Goal: Transaction & Acquisition: Book appointment/travel/reservation

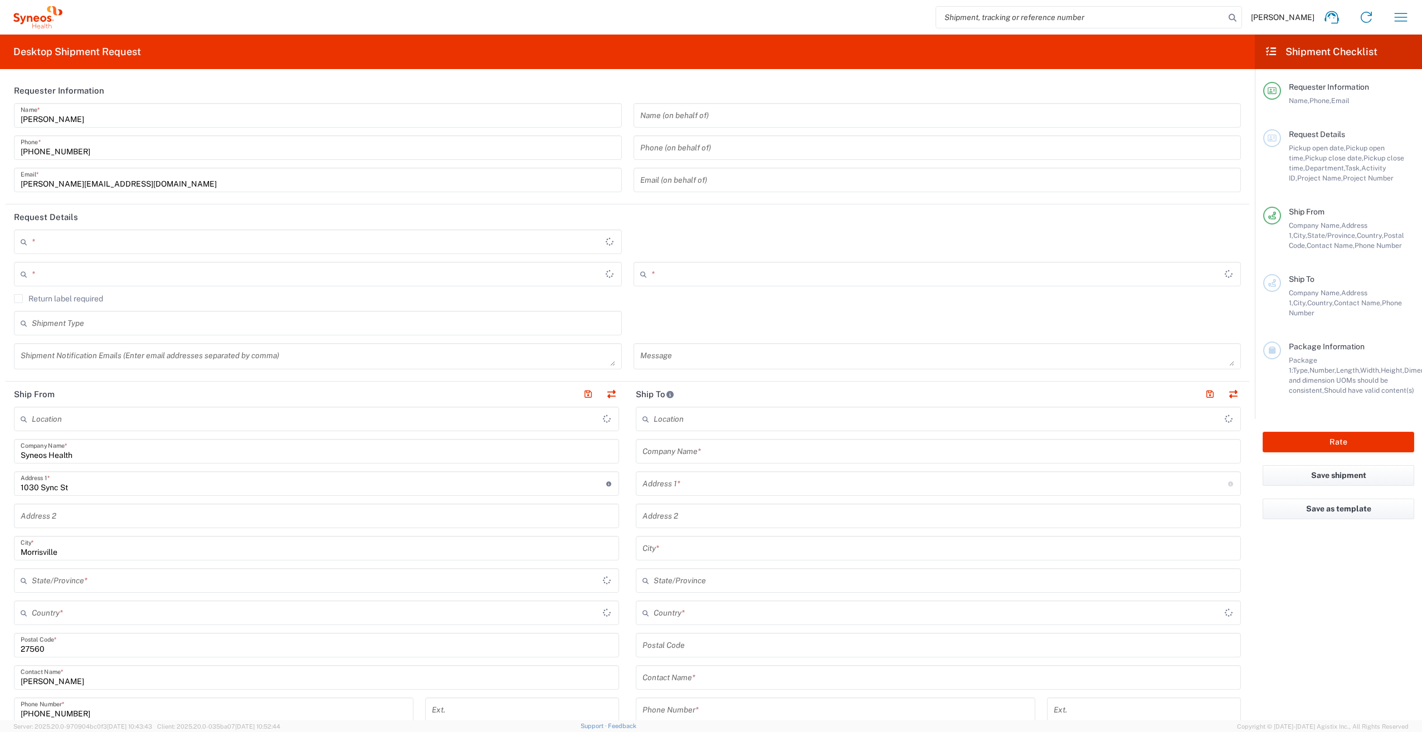
type input "[US_STATE]"
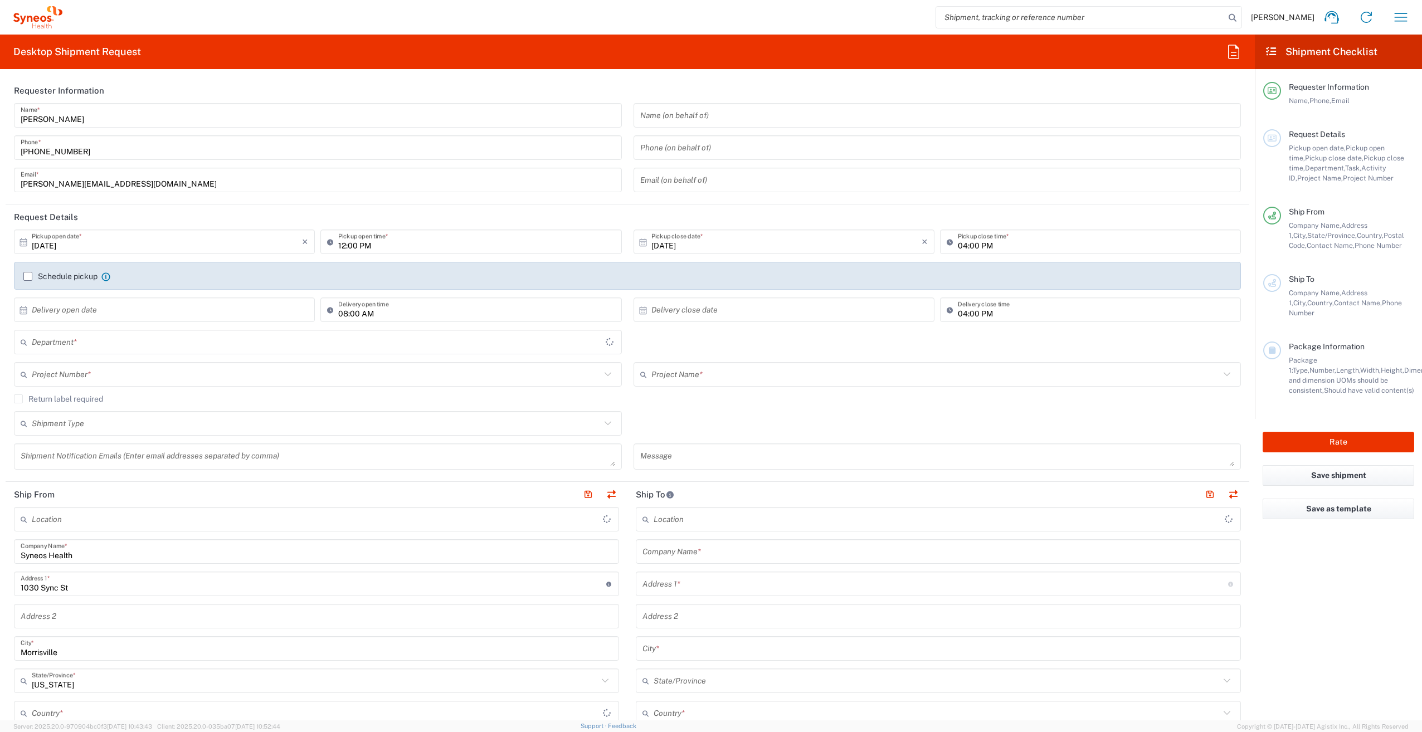
type input "3190"
type input "United States"
type input "Illingworth Rsrch Grp (USA) In"
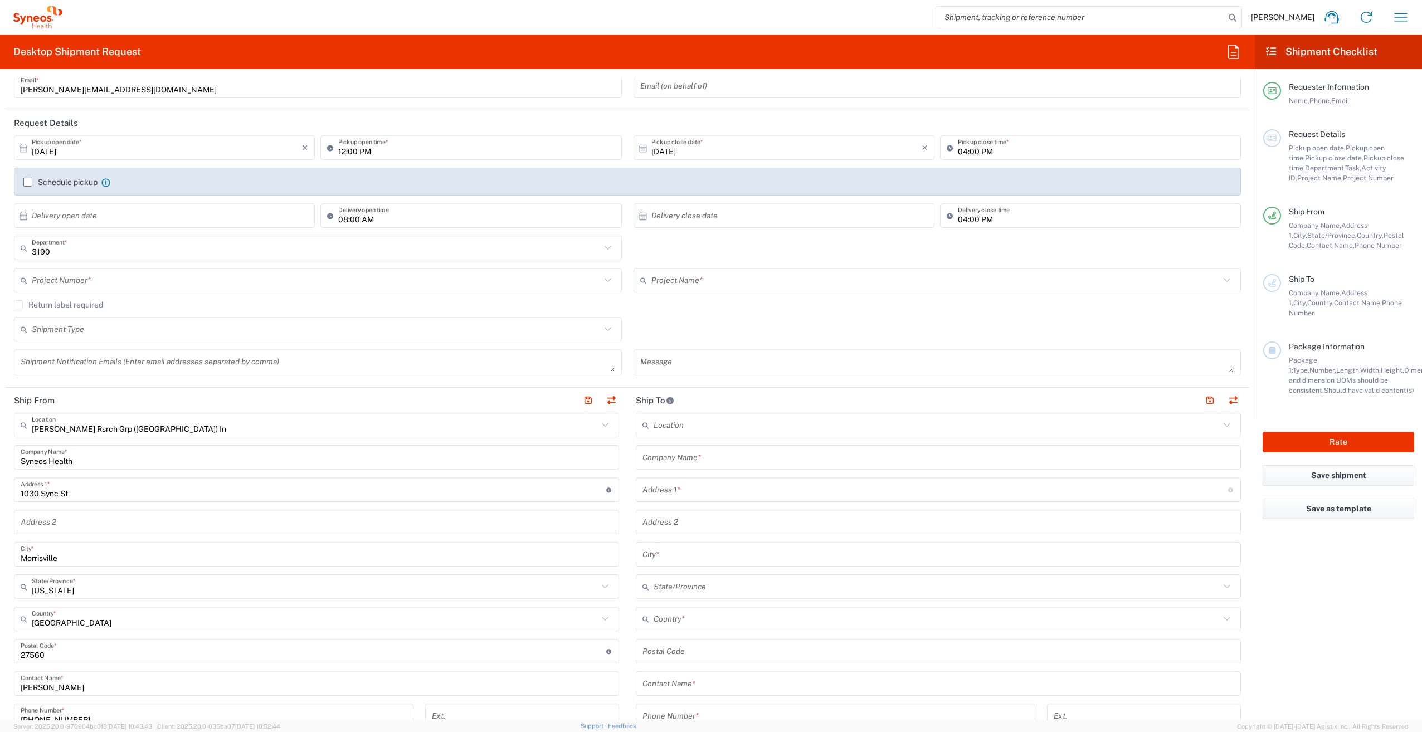
scroll to position [98, 0]
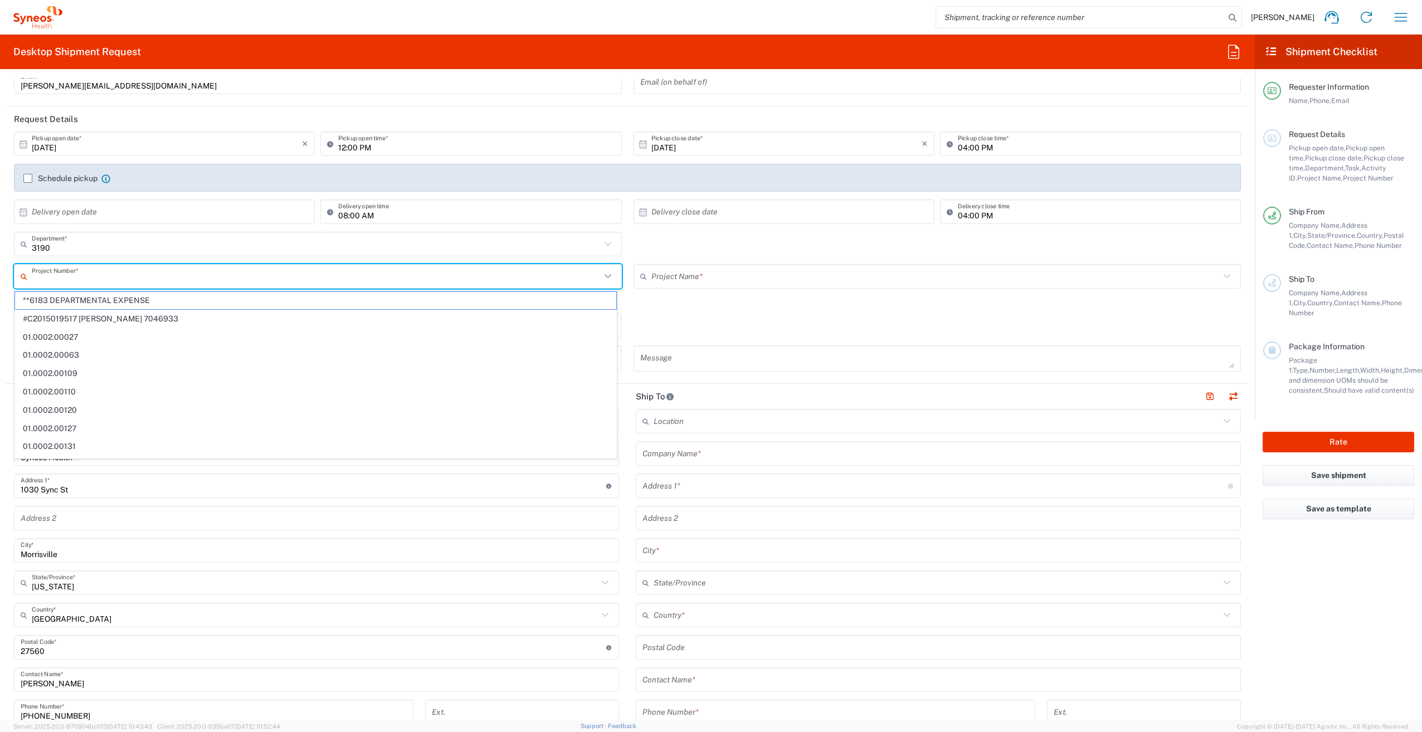
click at [184, 278] on input "text" at bounding box center [316, 277] width 569 height 20
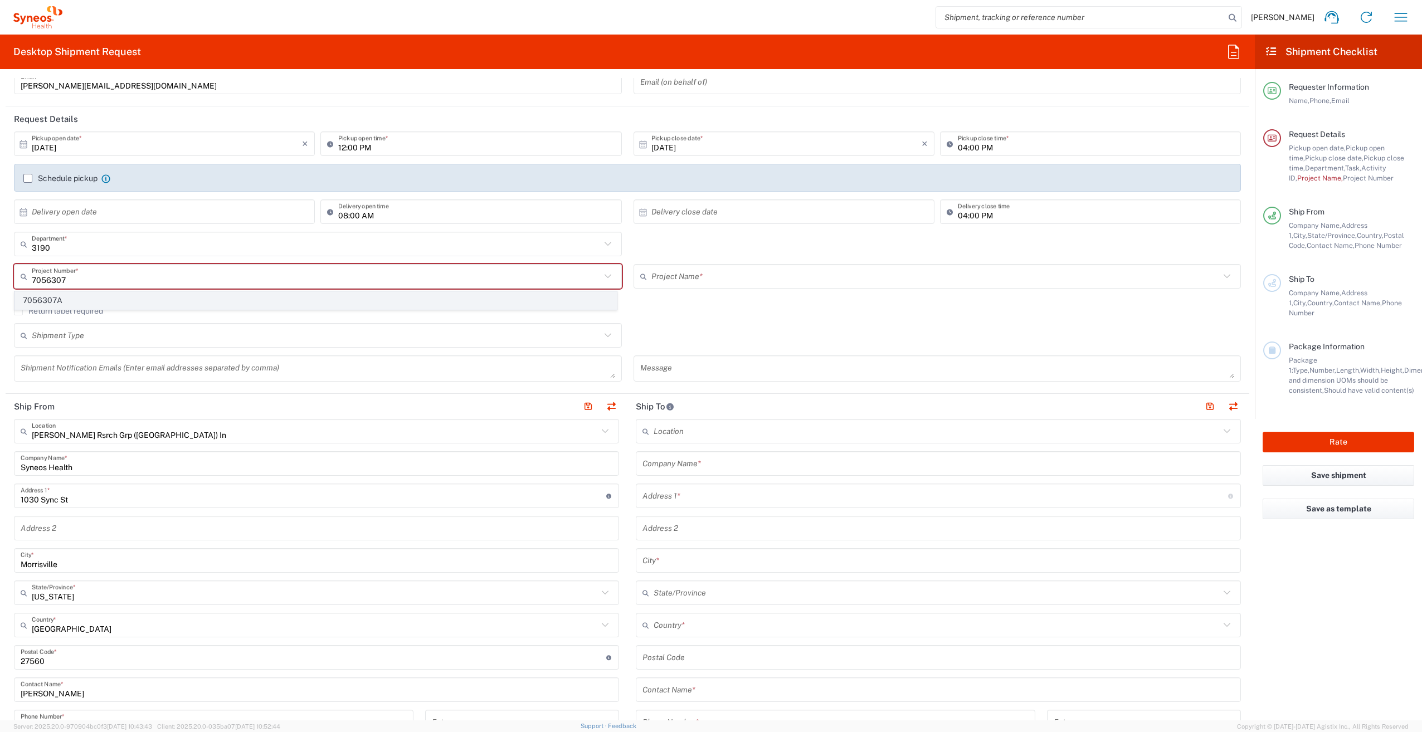
click at [233, 305] on span "7056307A" at bounding box center [315, 300] width 601 height 17
type input "7056307A"
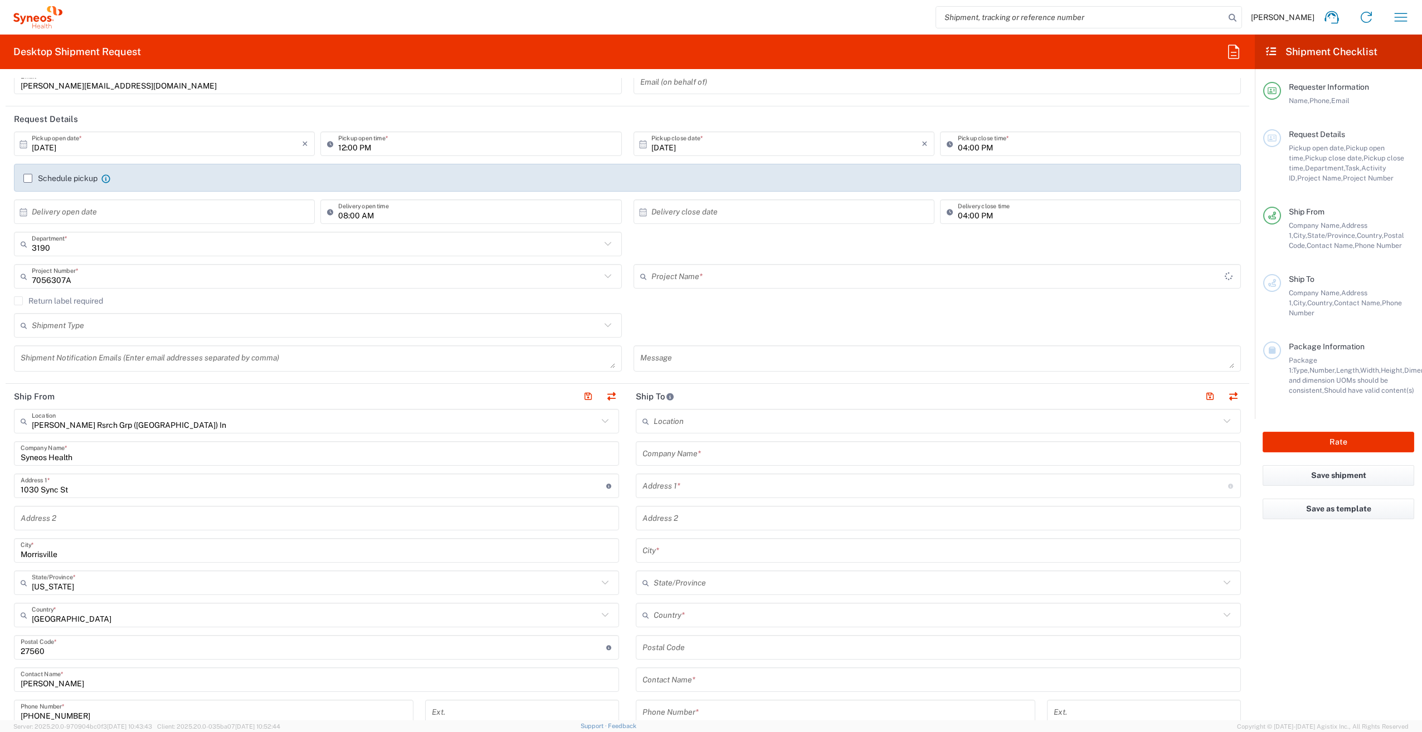
type input "802-ACC-002A"
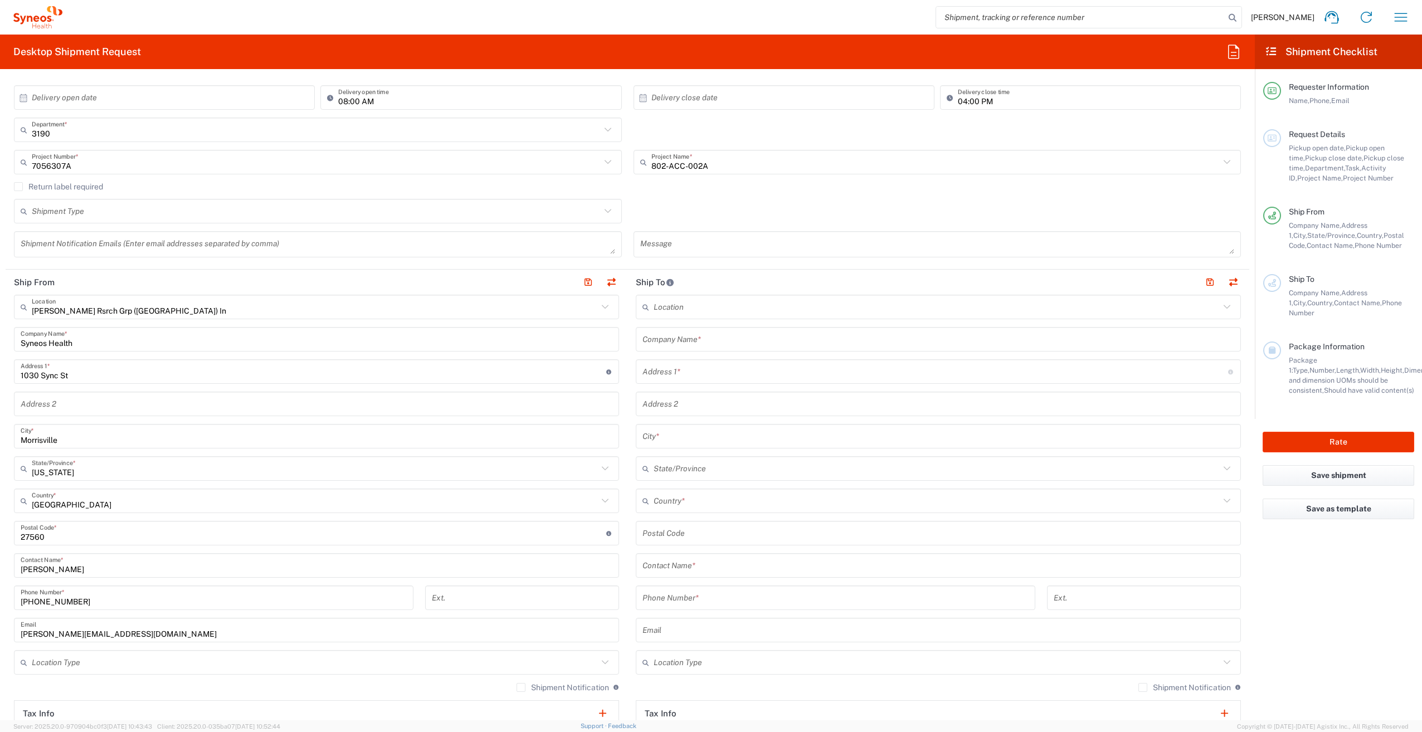
scroll to position [219, 0]
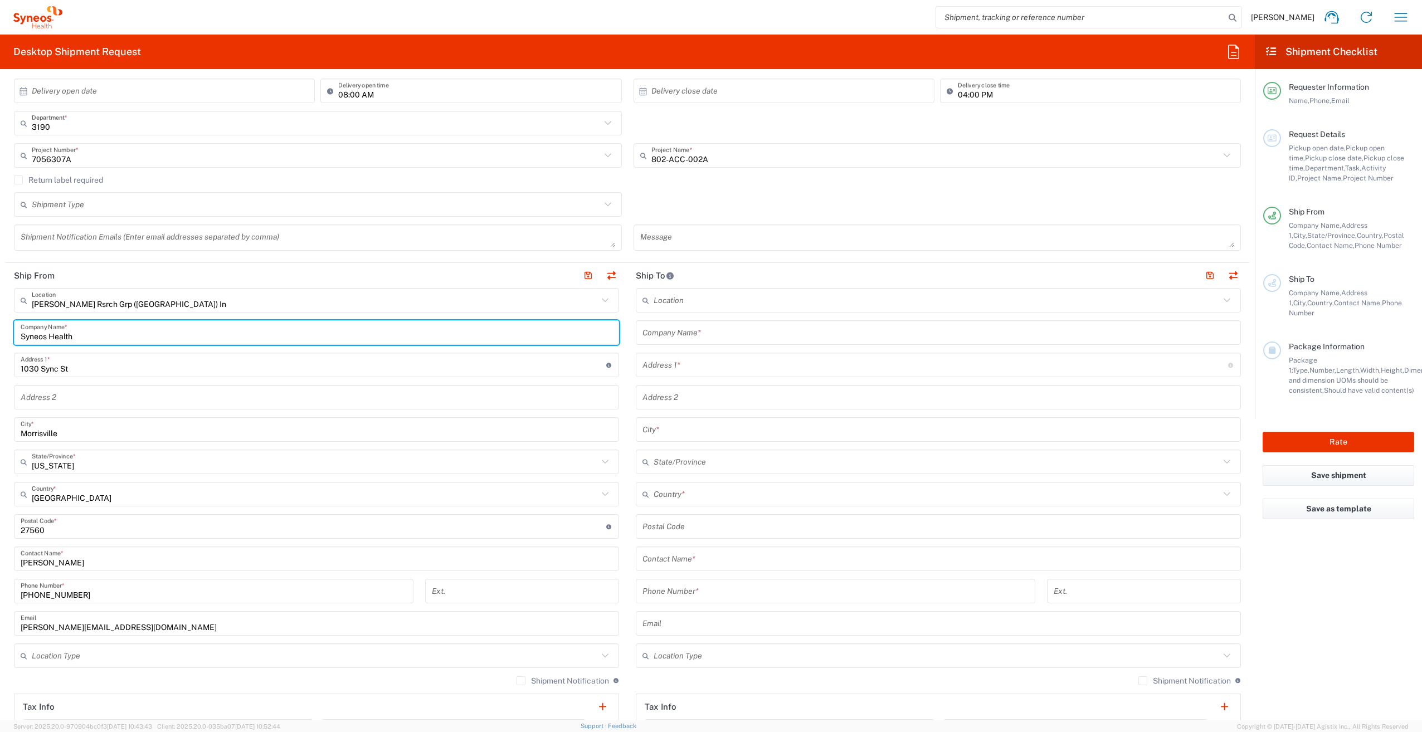
click at [159, 329] on input "Syneos Health" at bounding box center [317, 333] width 592 height 20
type input "S"
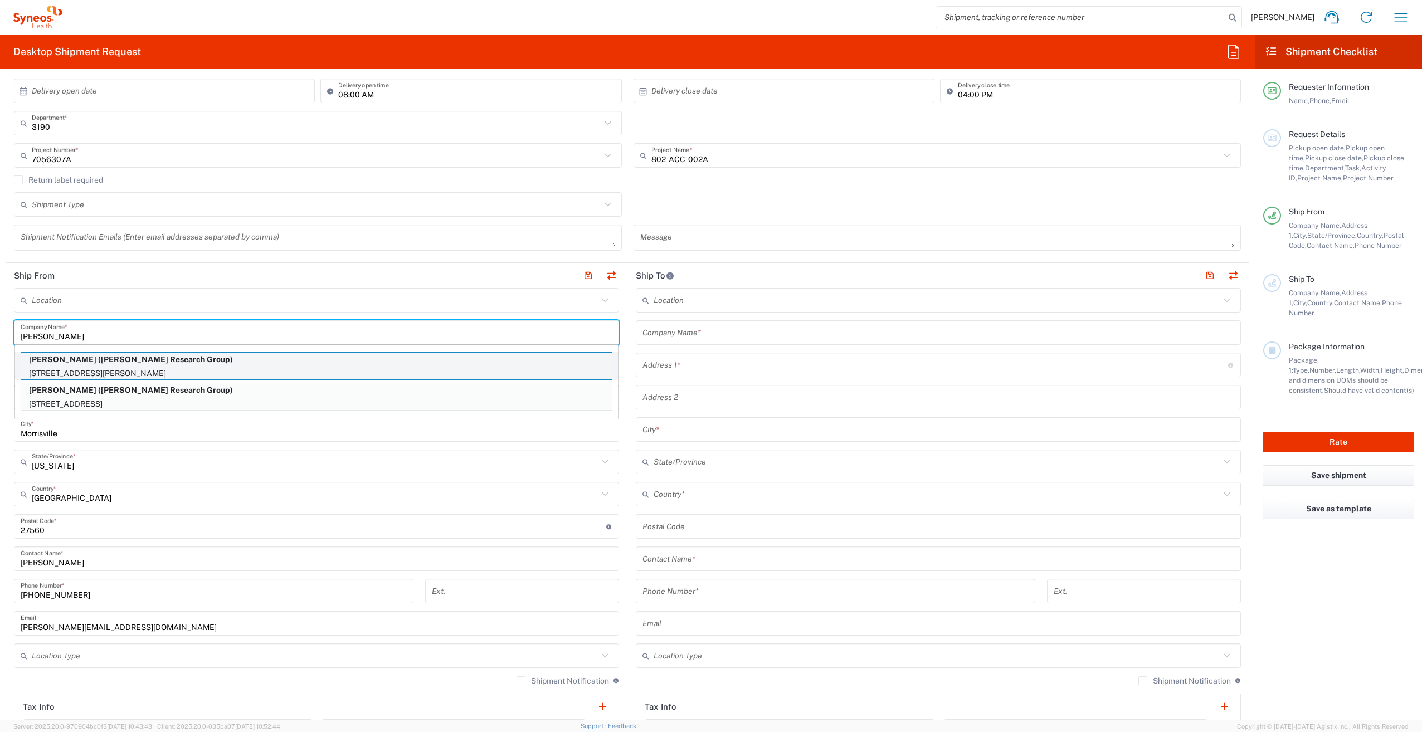
click at [204, 369] on p "197 Latham Road, Mineola, NY, 11501, US" at bounding box center [316, 374] width 591 height 14
type input "Anne Falotico"
type input "197 Latham Road"
type input "Mineola"
type input "New York"
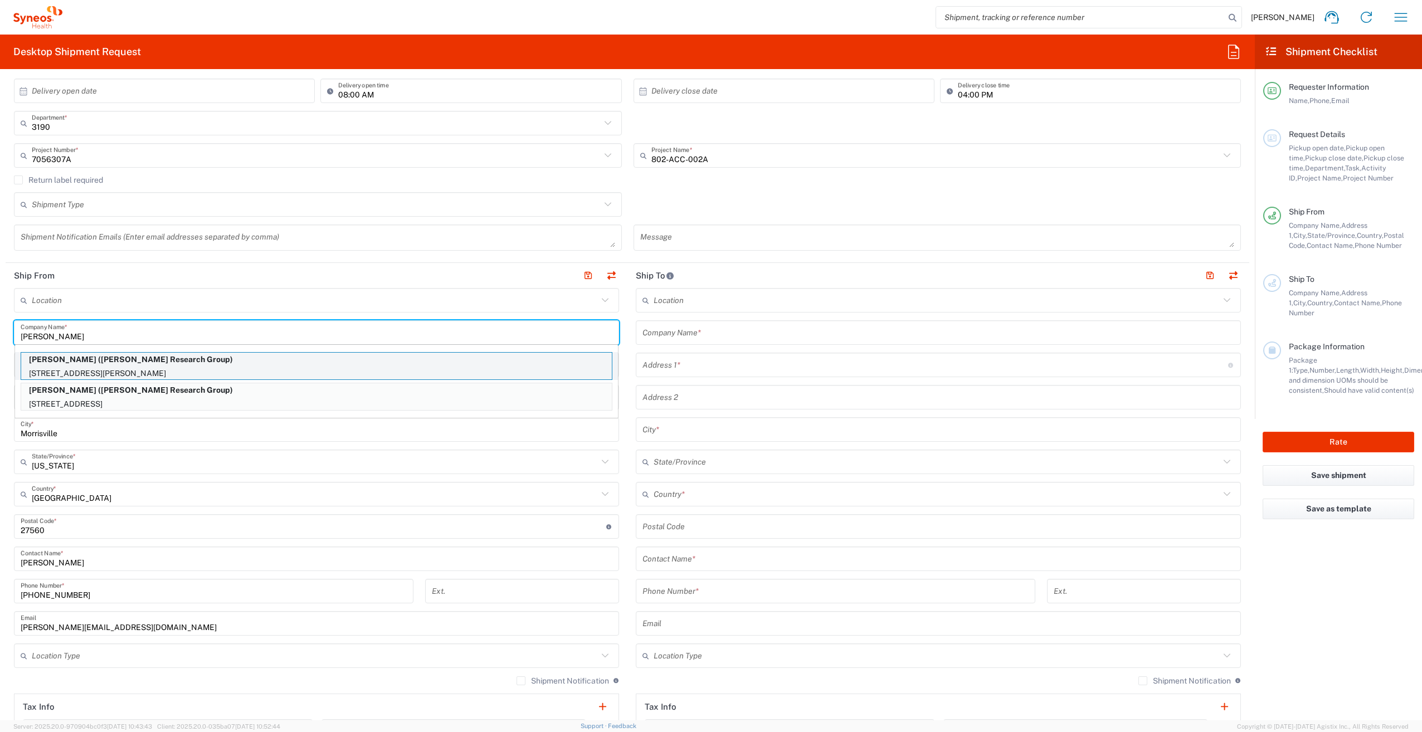
type input "11501"
type input "Illingworth Research Group"
type input "516-578-1942"
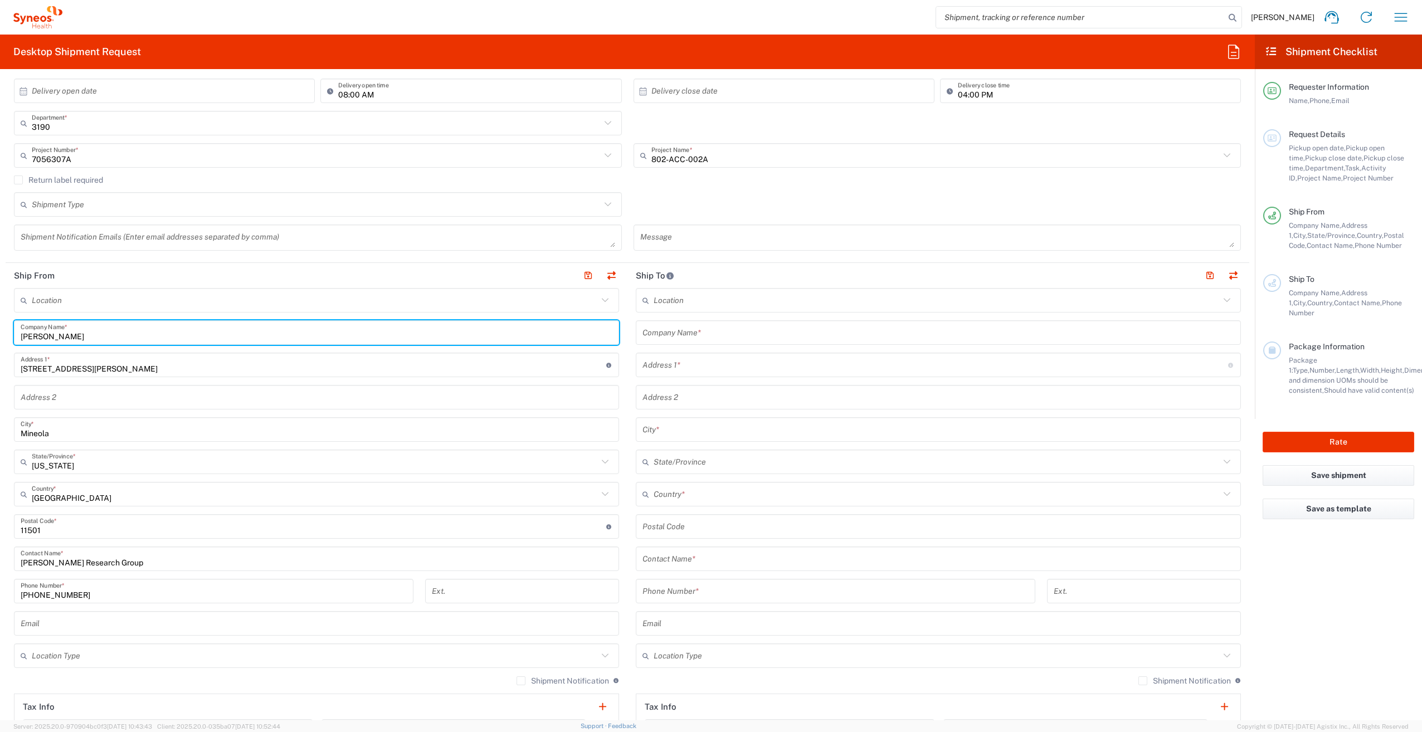
click at [692, 335] on input "text" at bounding box center [939, 333] width 592 height 20
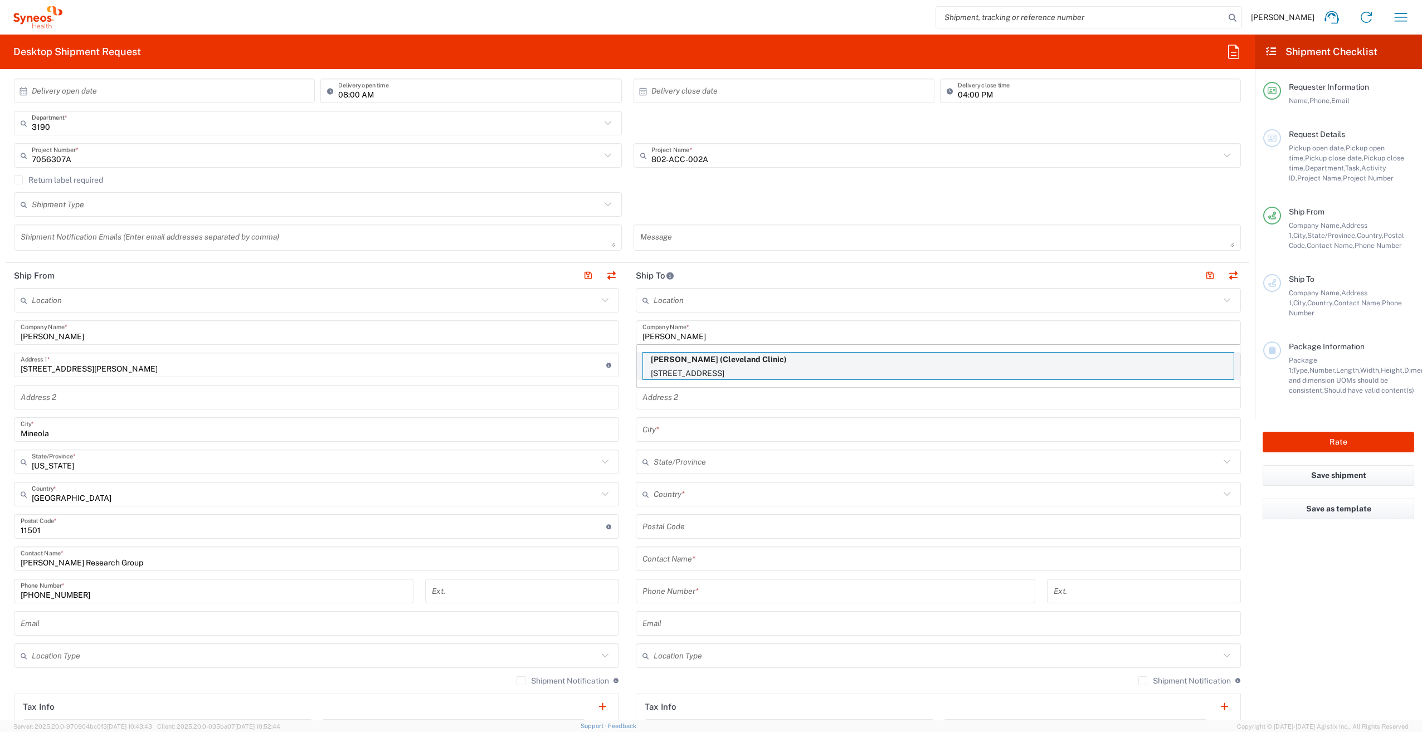
click at [755, 367] on p "9500 Euclid Avenue, Kidney Medicine Institute, Q9-104, Cleveland, OH, 44195, US" at bounding box center [938, 374] width 591 height 14
type input "Dianna Sendrey"
type input "9500 Euclid Avenue"
type input "Kidney Medicine Institute, Q9-104"
type input "Cleveland"
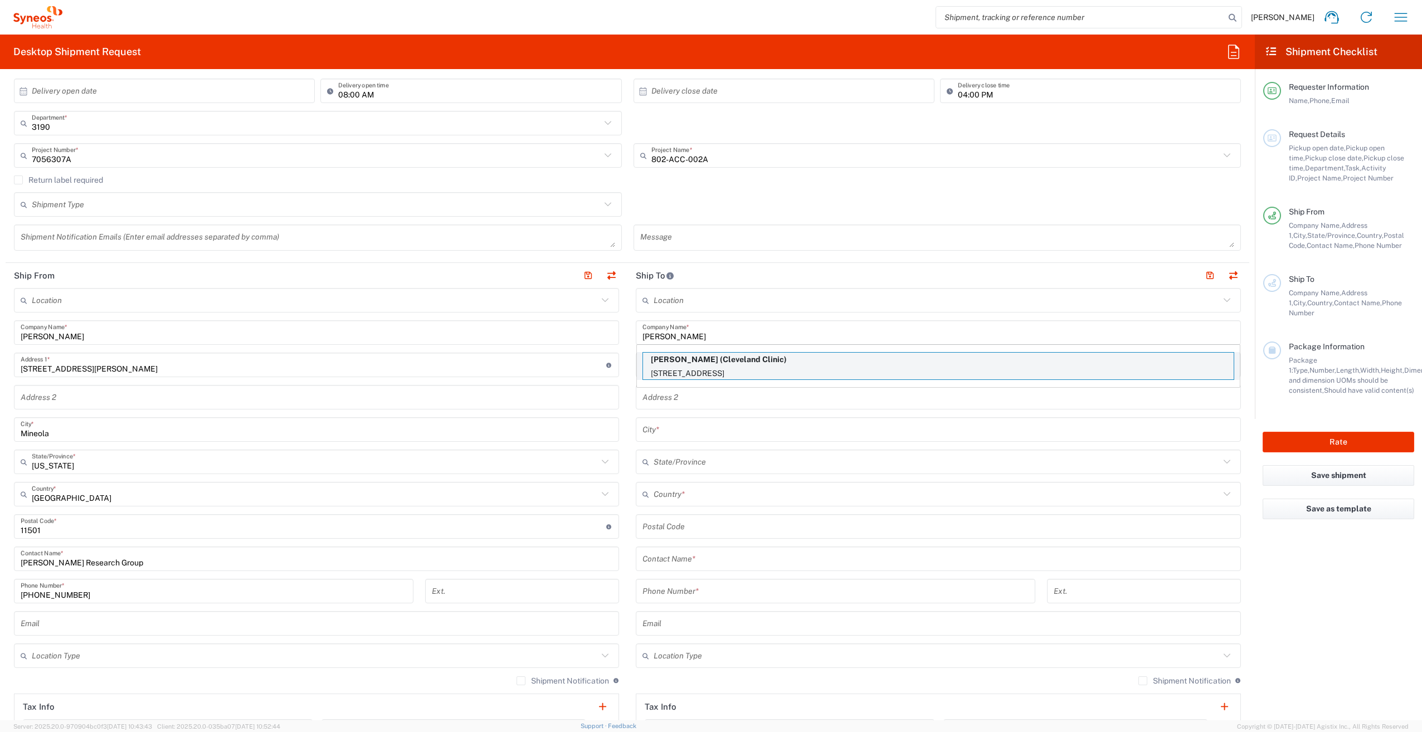
type input "United States"
type input "44195"
type input "Cleveland Clinic"
type input "216-444-0486"
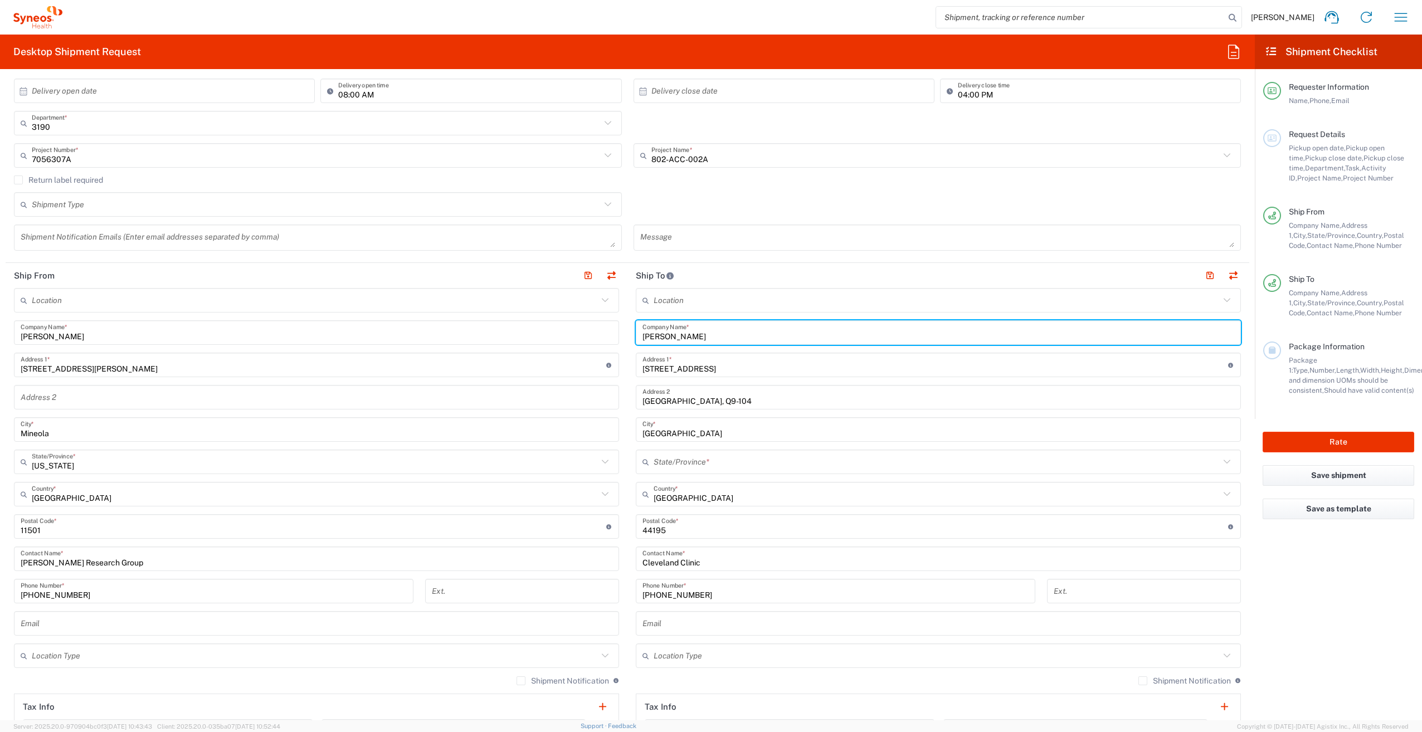
type input "Ohio"
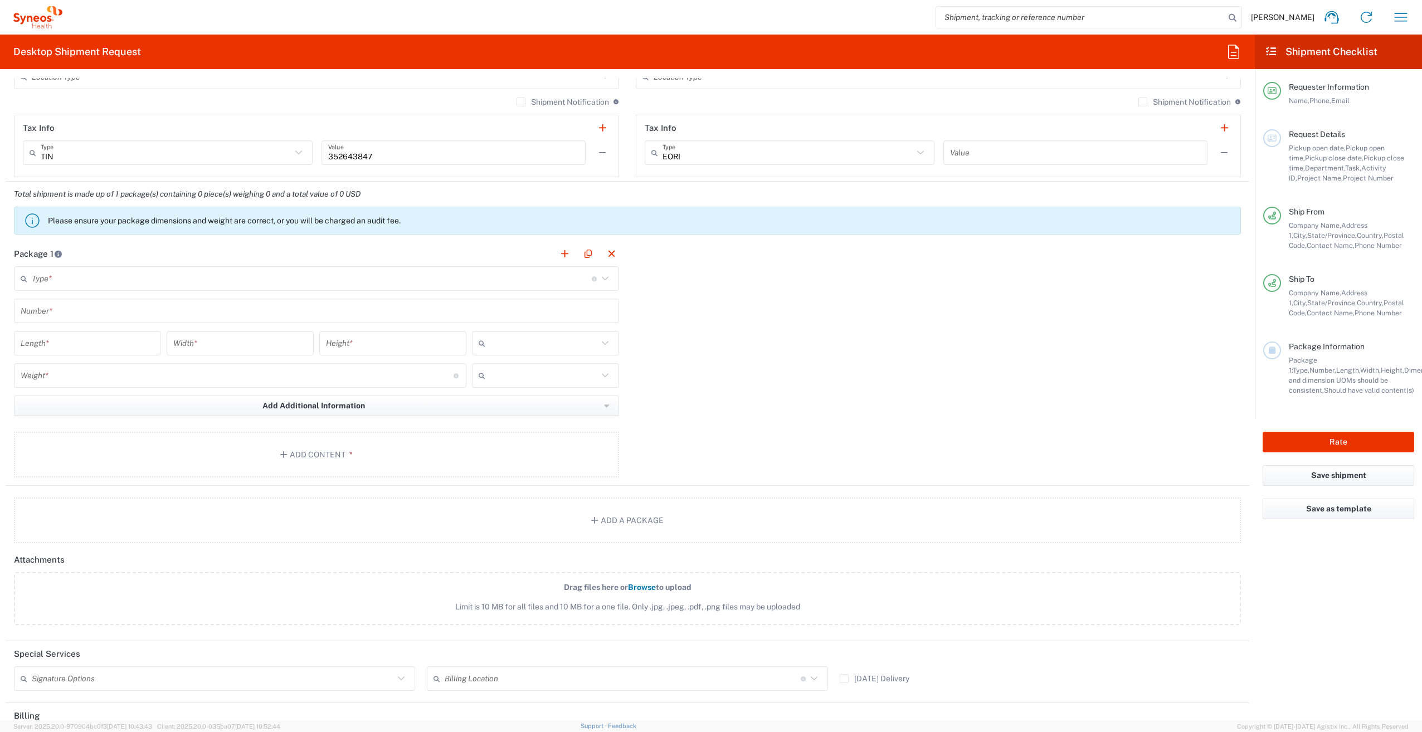
scroll to position [826, 0]
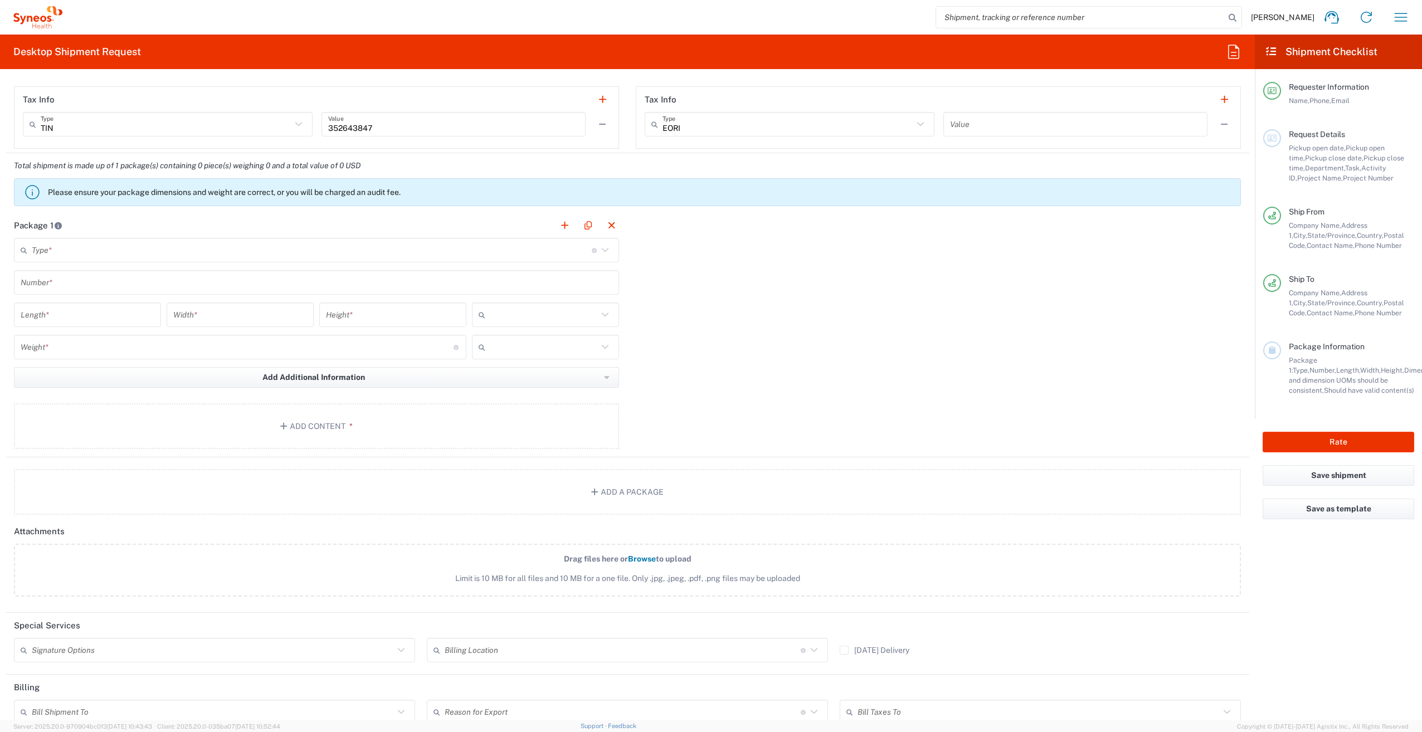
click at [334, 239] on div "Type * Material used to package goods" at bounding box center [316, 250] width 605 height 25
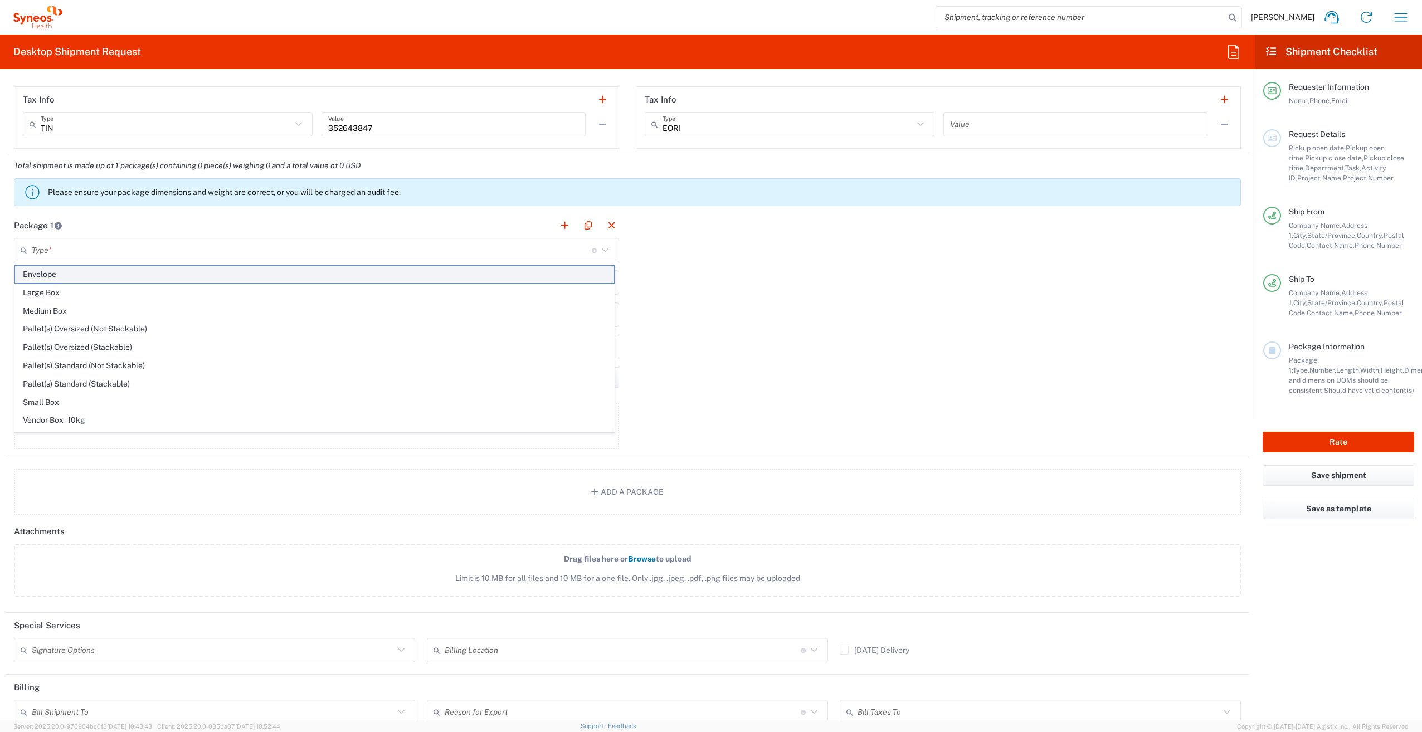
click at [329, 281] on span "Envelope" at bounding box center [314, 274] width 599 height 17
type input "Envelope"
type input "1"
type input "9.5"
type input "12.5"
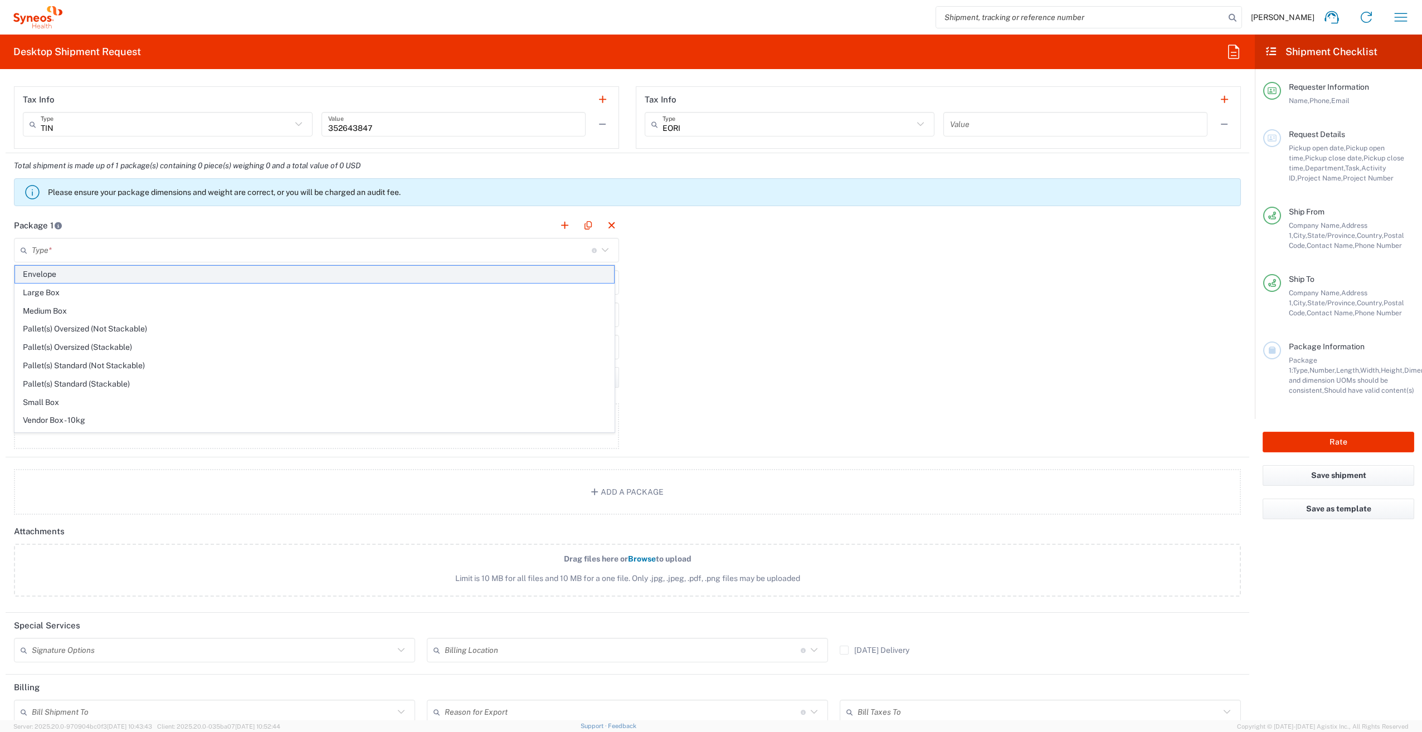
type input "0.25"
type input "in"
type input "0.45"
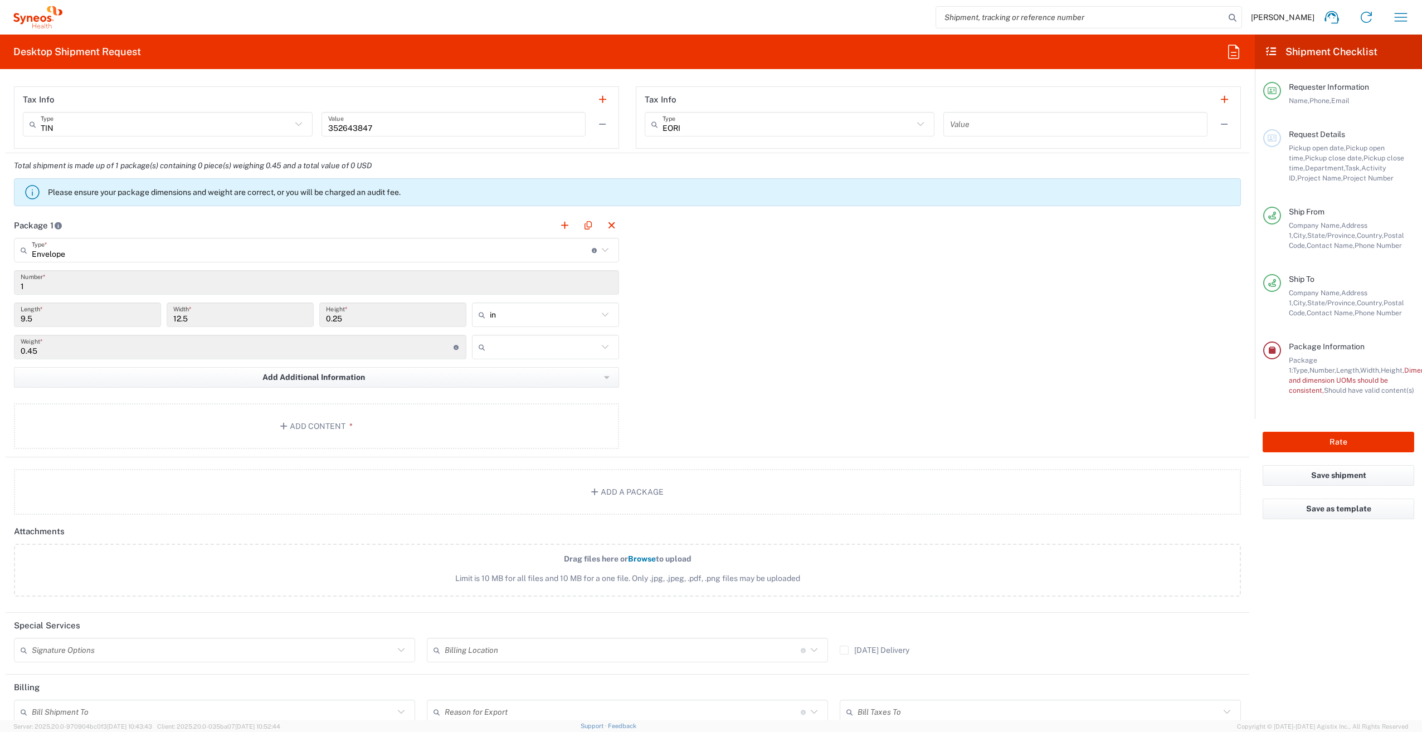
click at [602, 348] on icon at bounding box center [605, 347] width 7 height 4
click at [576, 392] on span "lbs" at bounding box center [542, 389] width 144 height 17
type input "lbs"
click at [428, 423] on button "Add Content *" at bounding box center [316, 426] width 605 height 46
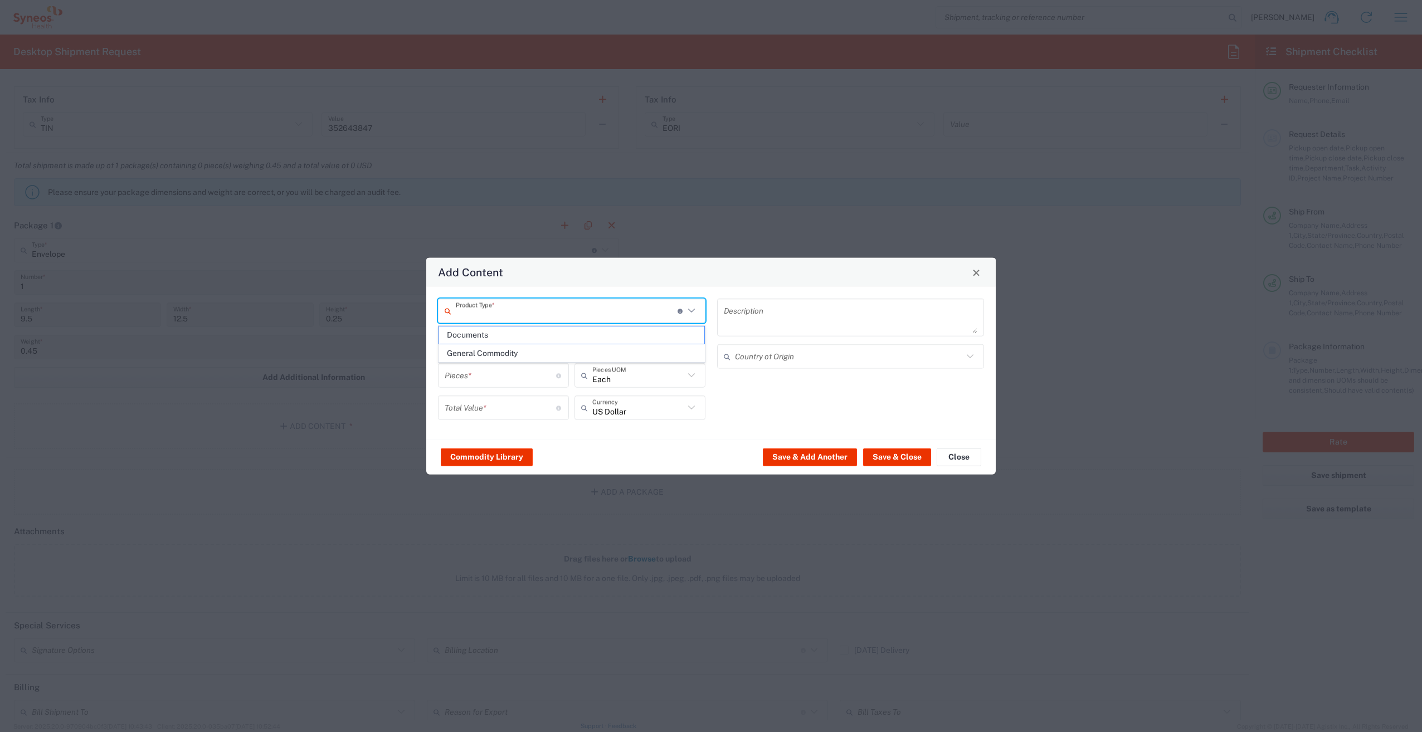
click at [574, 317] on input "text" at bounding box center [567, 311] width 222 height 20
click at [577, 338] on span "Documents" at bounding box center [571, 335] width 265 height 17
type input "Documents"
type input "1"
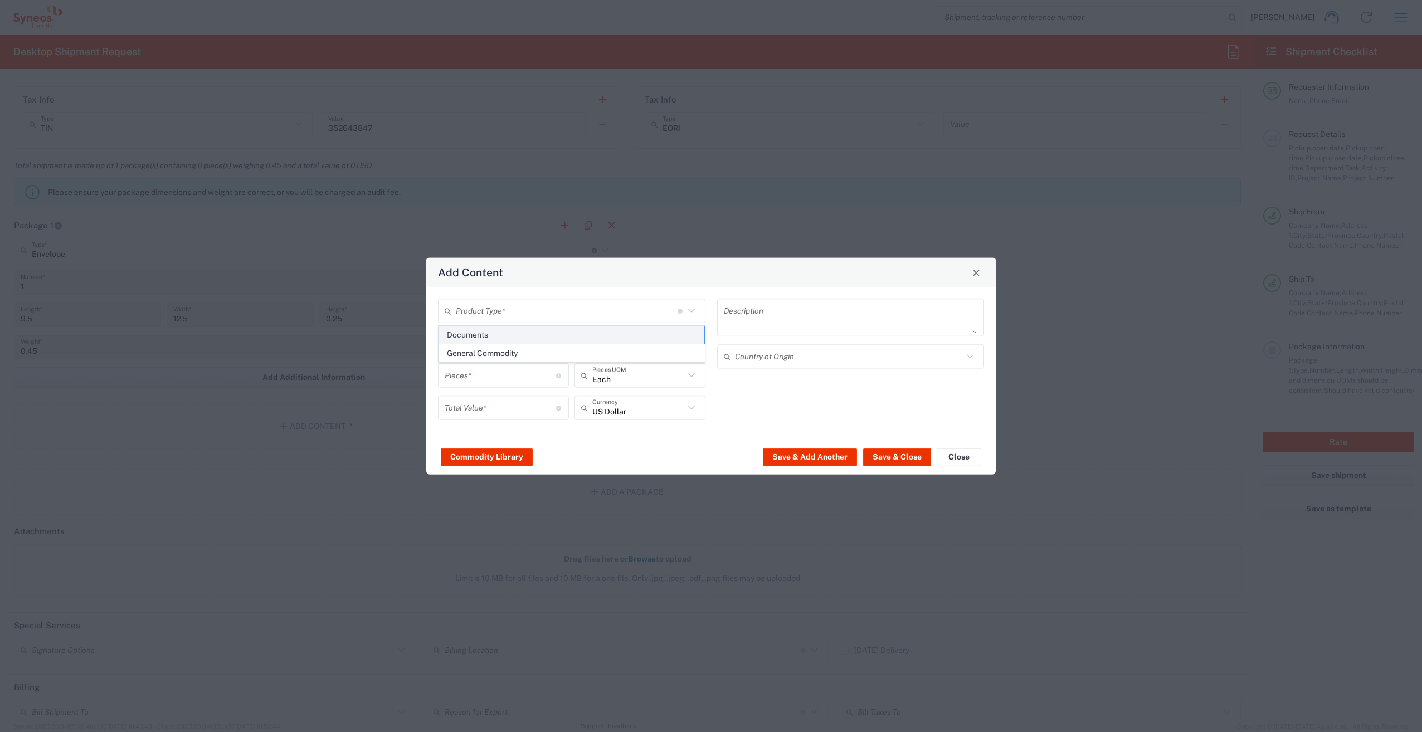
type input "1"
type textarea "Documents"
click at [896, 459] on button "Save & Close" at bounding box center [897, 457] width 68 height 18
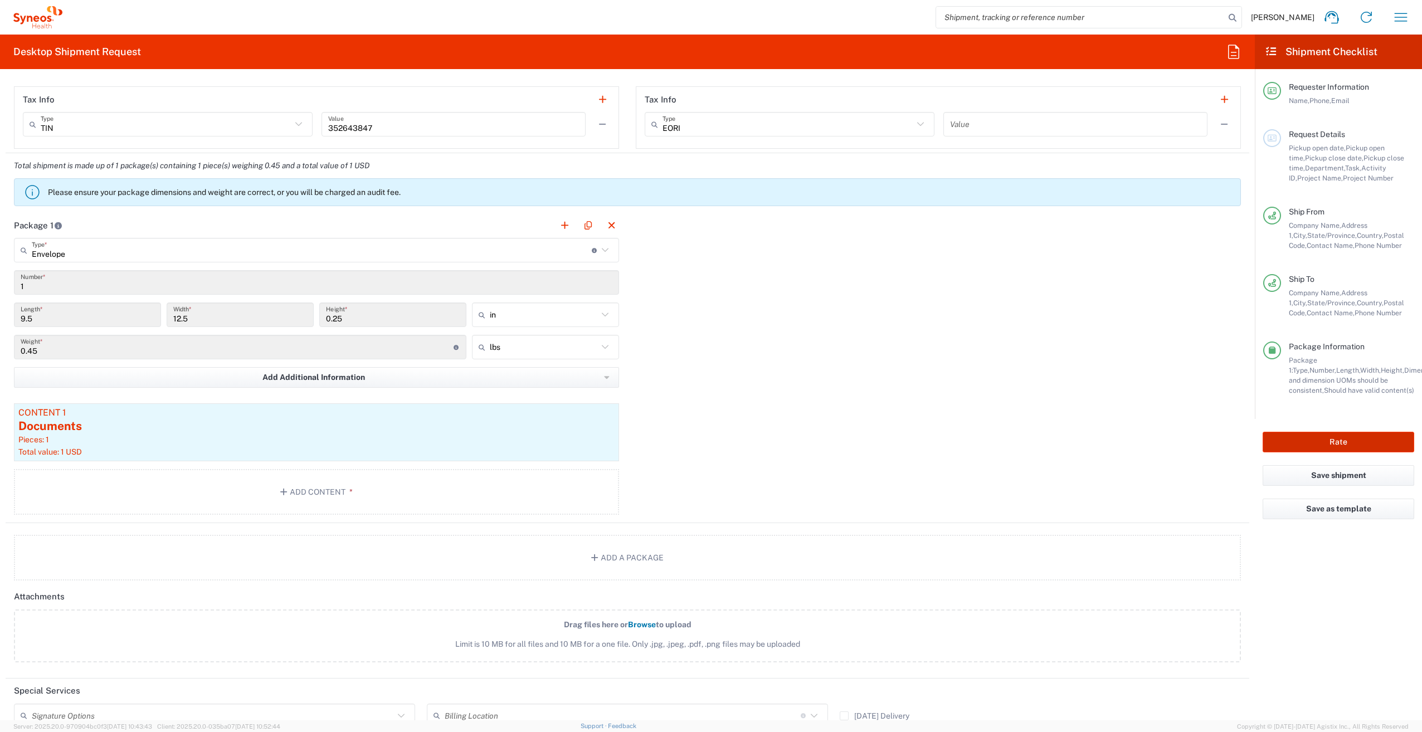
click at [1352, 444] on button "Rate" at bounding box center [1339, 442] width 152 height 21
type input "7056307A"
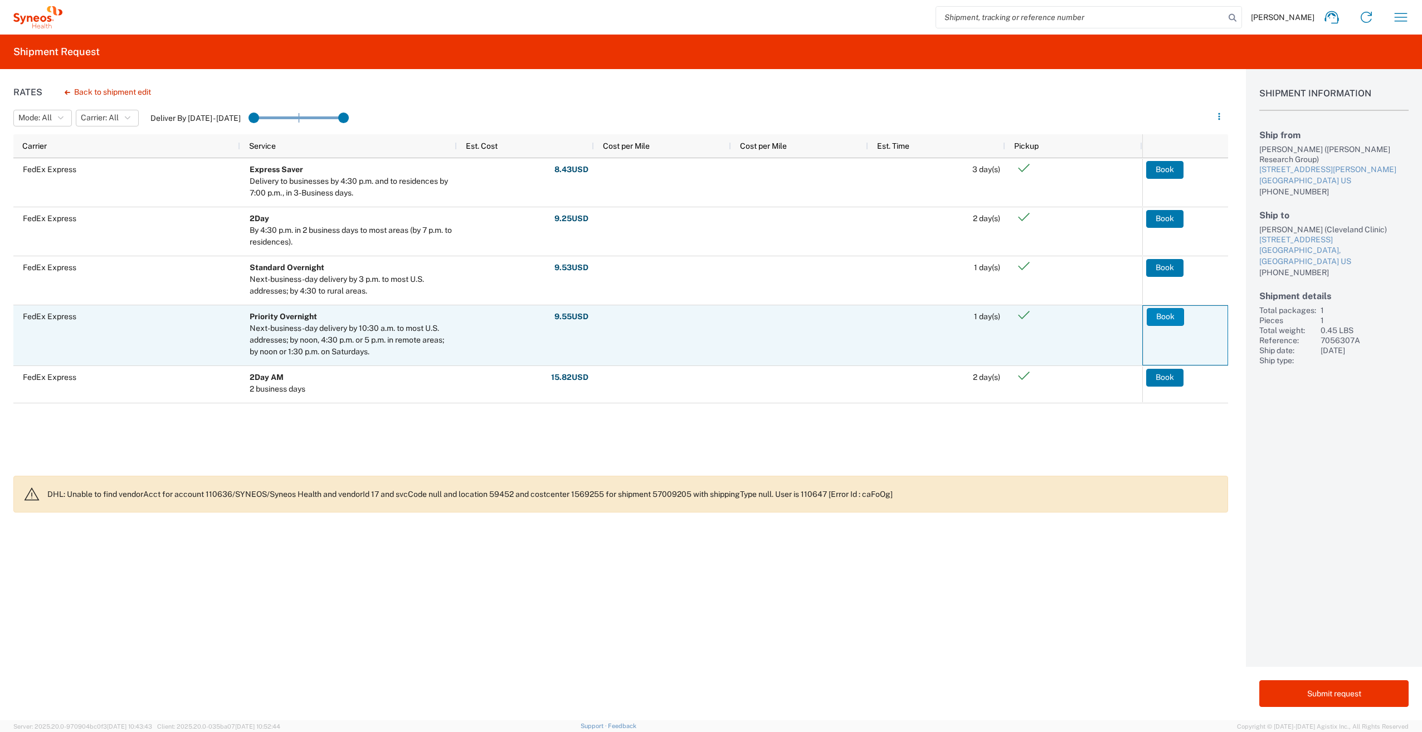
click at [1171, 319] on button "Book" at bounding box center [1165, 317] width 37 height 18
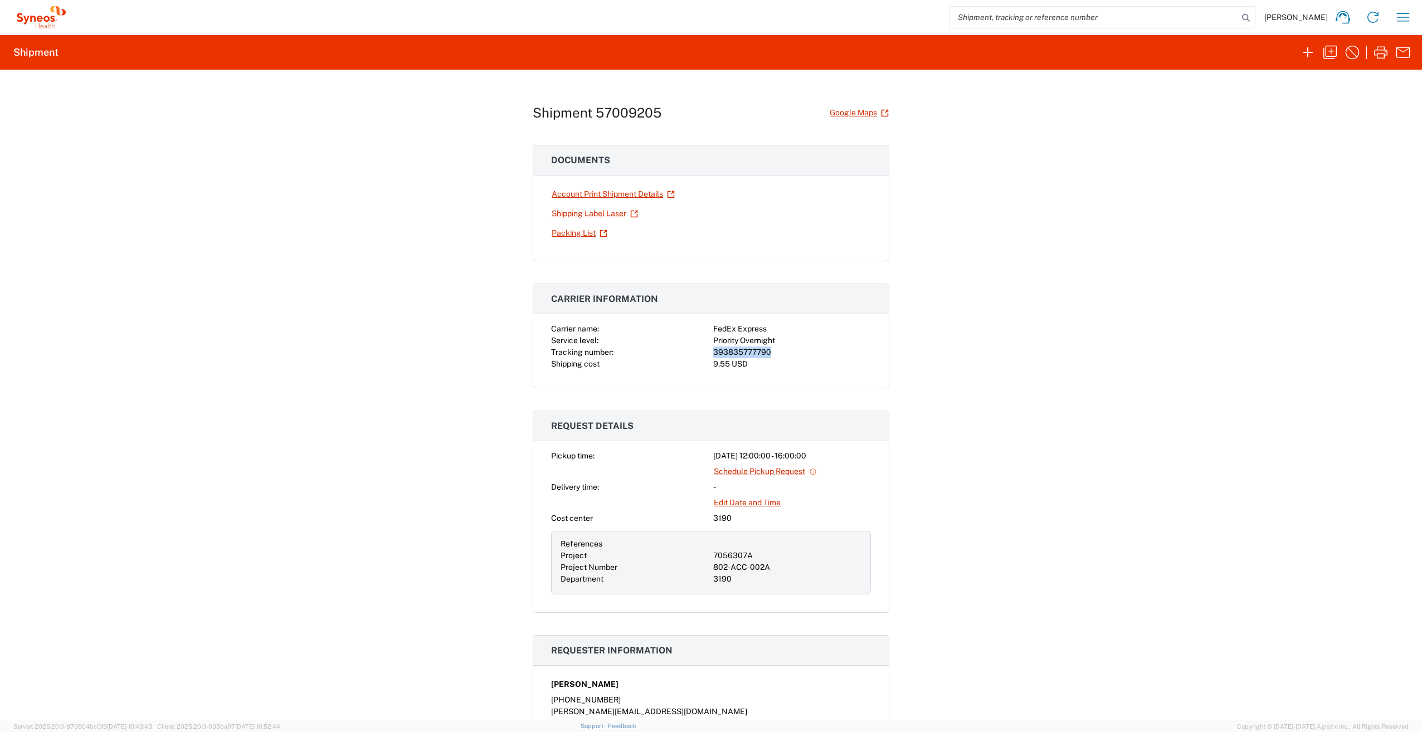
drag, startPoint x: 710, startPoint y: 351, endPoint x: 771, endPoint y: 350, distance: 61.3
click at [771, 350] on div "393835777790" at bounding box center [792, 353] width 158 height 12
copy div "393835777790"
click at [1028, 443] on div "Shipment 57009205 Google Maps Documents Account Print Shipment Details Shipping…" at bounding box center [711, 395] width 1422 height 651
click at [1385, 51] on icon "button" at bounding box center [1380, 52] width 13 height 12
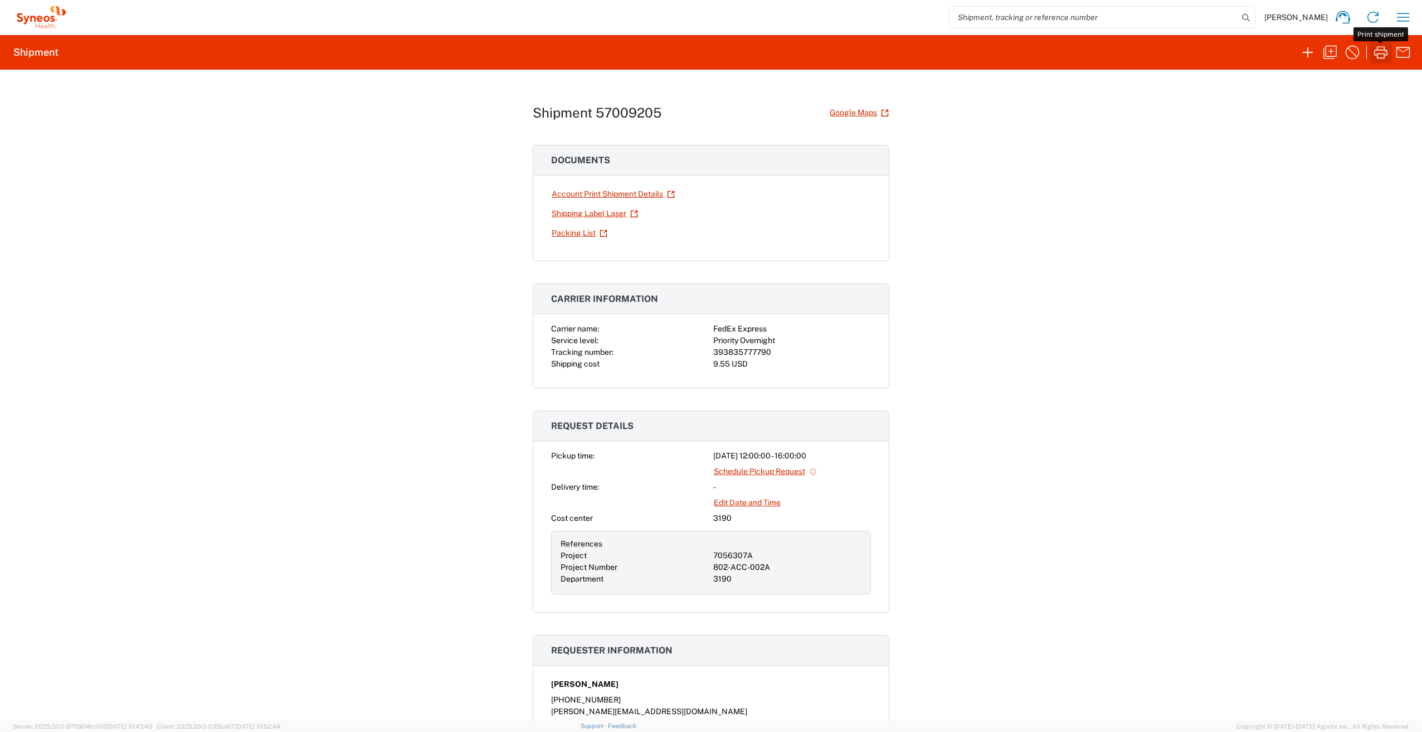
click at [1378, 54] on icon "button" at bounding box center [1380, 52] width 13 height 12
click at [1312, 51] on icon "button" at bounding box center [1308, 52] width 18 height 18
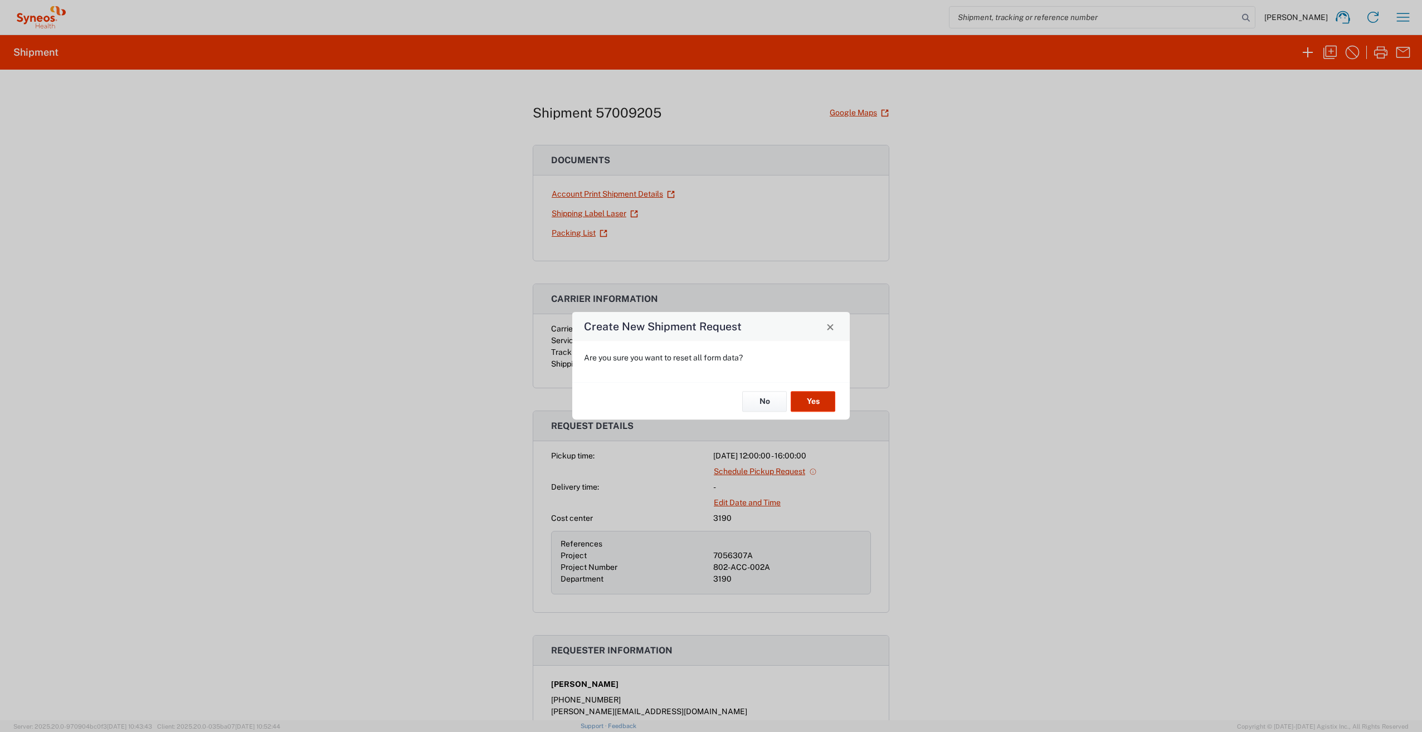
click at [812, 405] on button "Yes" at bounding box center [813, 401] width 45 height 21
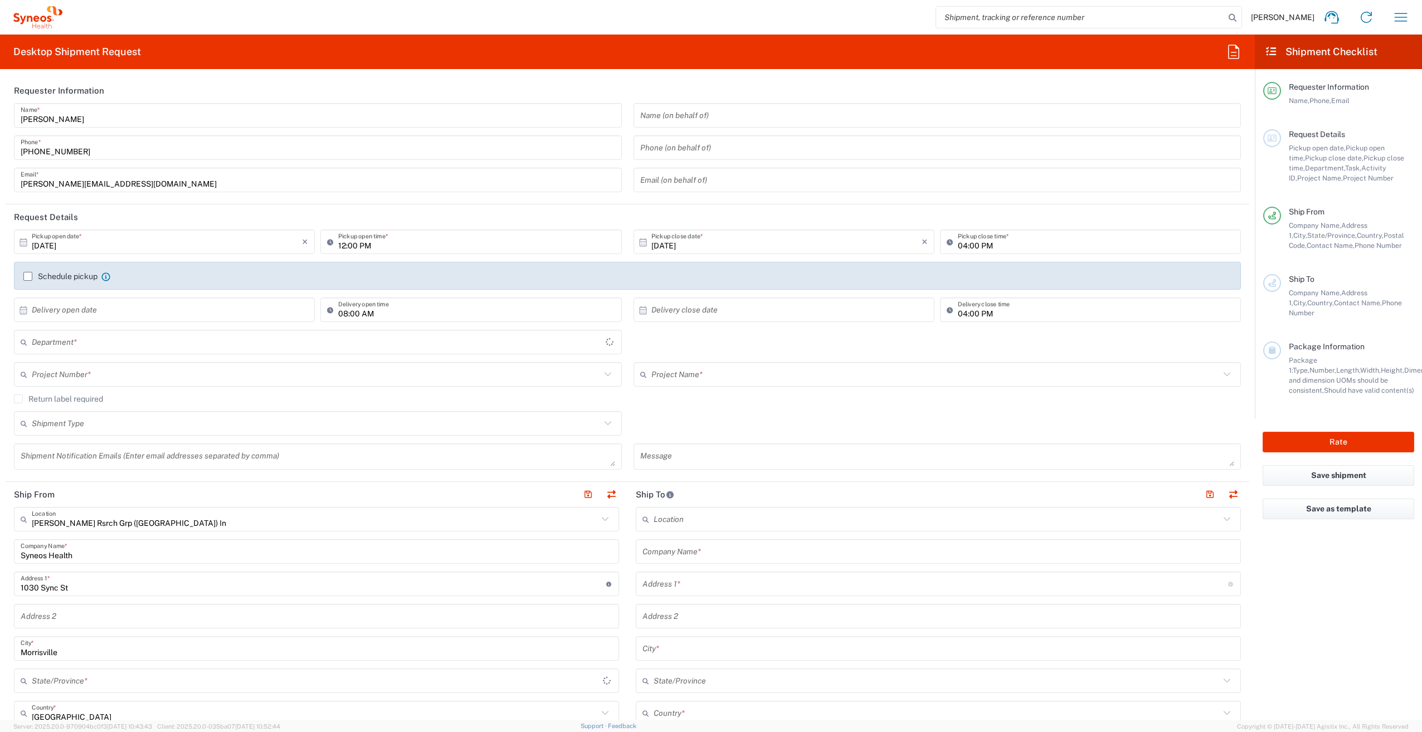
type input "3190"
type input "North Carolina"
click at [1392, 17] on icon "button" at bounding box center [1401, 17] width 18 height 18
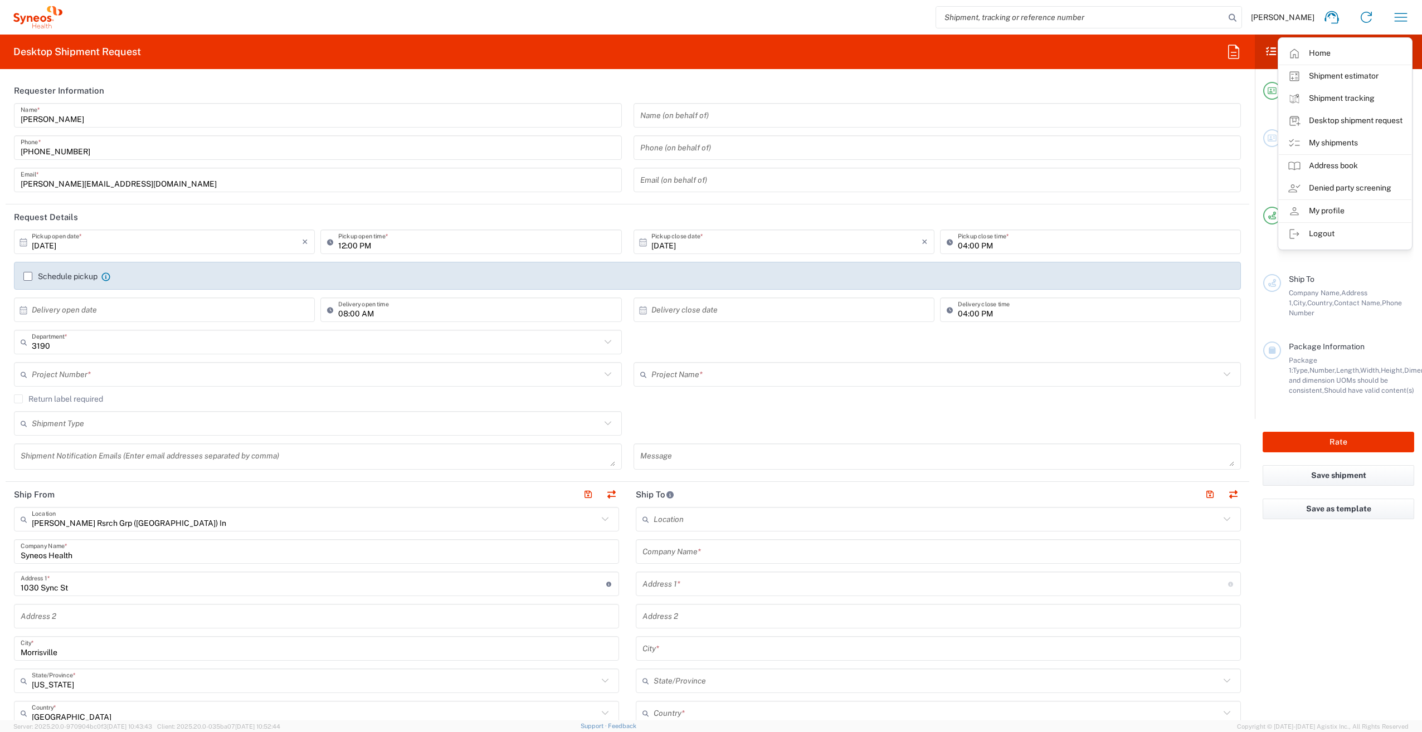
click at [1355, 95] on link "Shipment tracking" at bounding box center [1345, 98] width 133 height 22
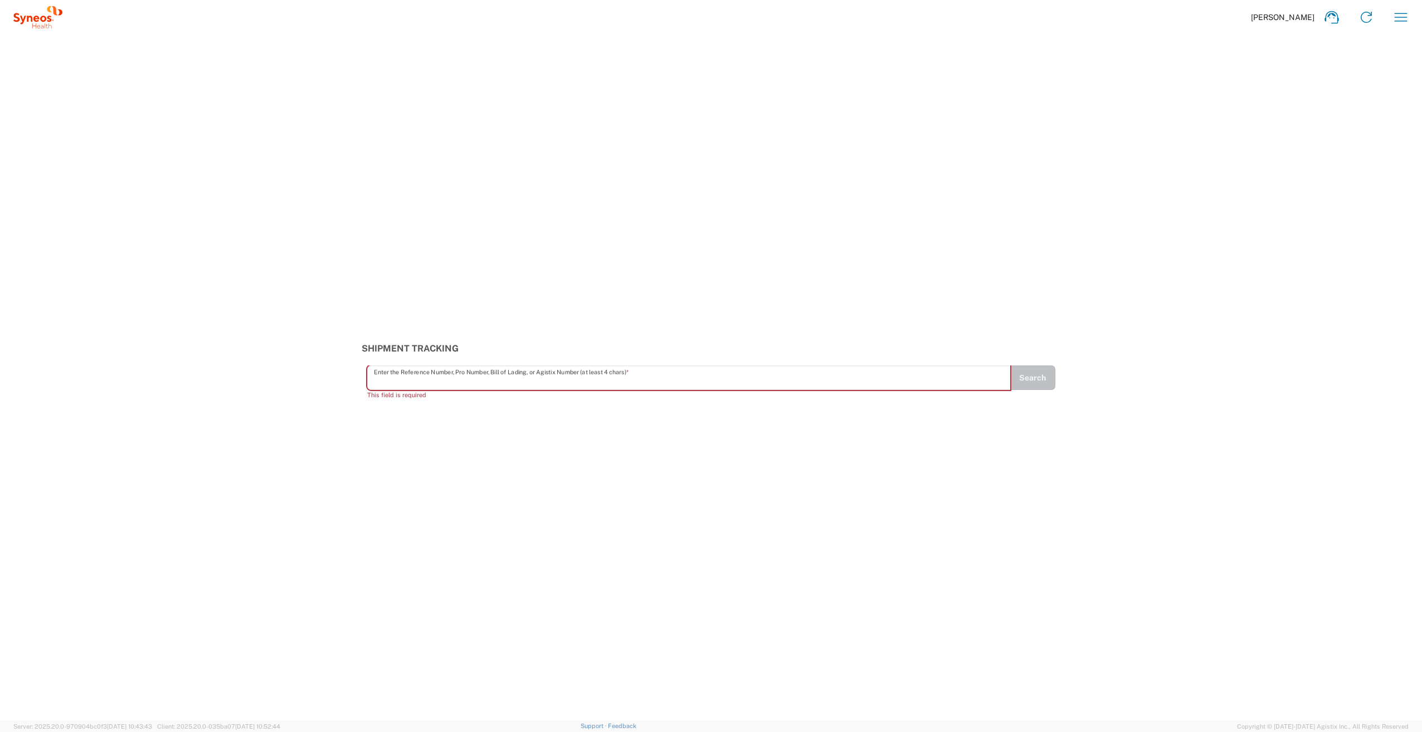
click at [449, 378] on input "text" at bounding box center [689, 378] width 630 height 20
paste input "883987218458"
click at [1054, 381] on button "Search" at bounding box center [1033, 383] width 46 height 25
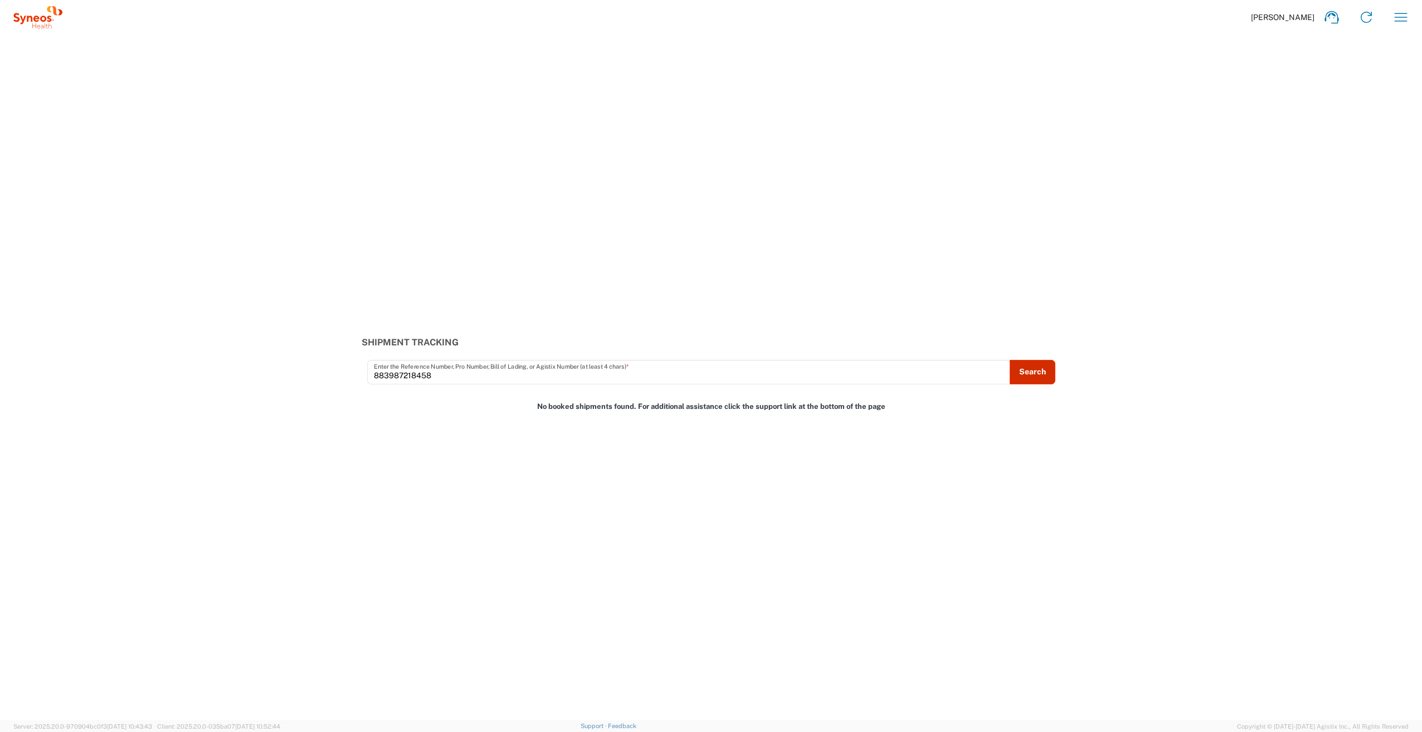
click at [1044, 377] on button "Search" at bounding box center [1033, 372] width 46 height 25
click at [499, 377] on input "883987218458" at bounding box center [689, 372] width 630 height 20
type input "8"
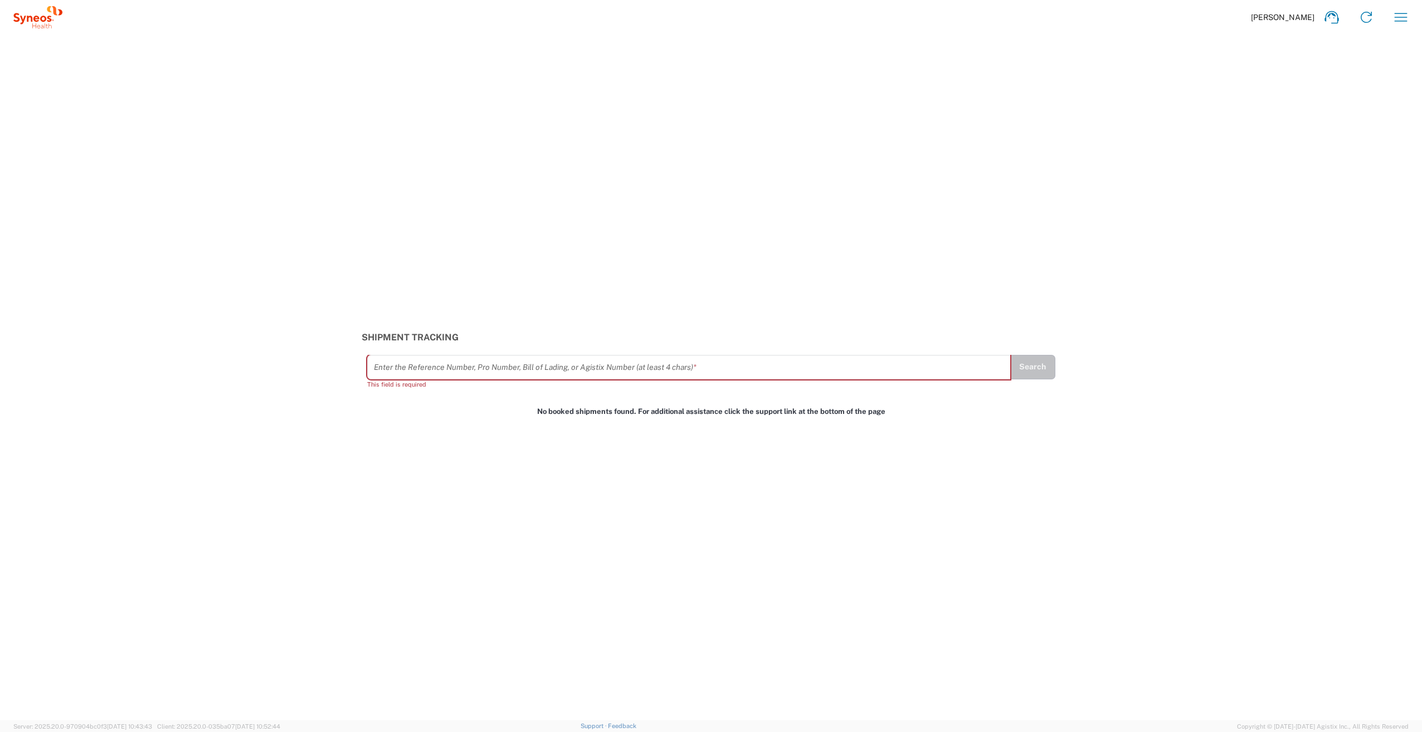
click at [371, 496] on div "Shipment Tracking Enter the Reference Number, Pro Number, Bill of Lading, or Ag…" at bounding box center [711, 378] width 1422 height 686
drag, startPoint x: 597, startPoint y: 539, endPoint x: 641, endPoint y: 477, distance: 75.9
click at [597, 539] on div "Shipment Tracking Enter the Reference Number, Pro Number, Bill of Lading, or Ag…" at bounding box center [711, 378] width 1422 height 686
click at [1366, 21] on icon at bounding box center [1366, 17] width 18 height 18
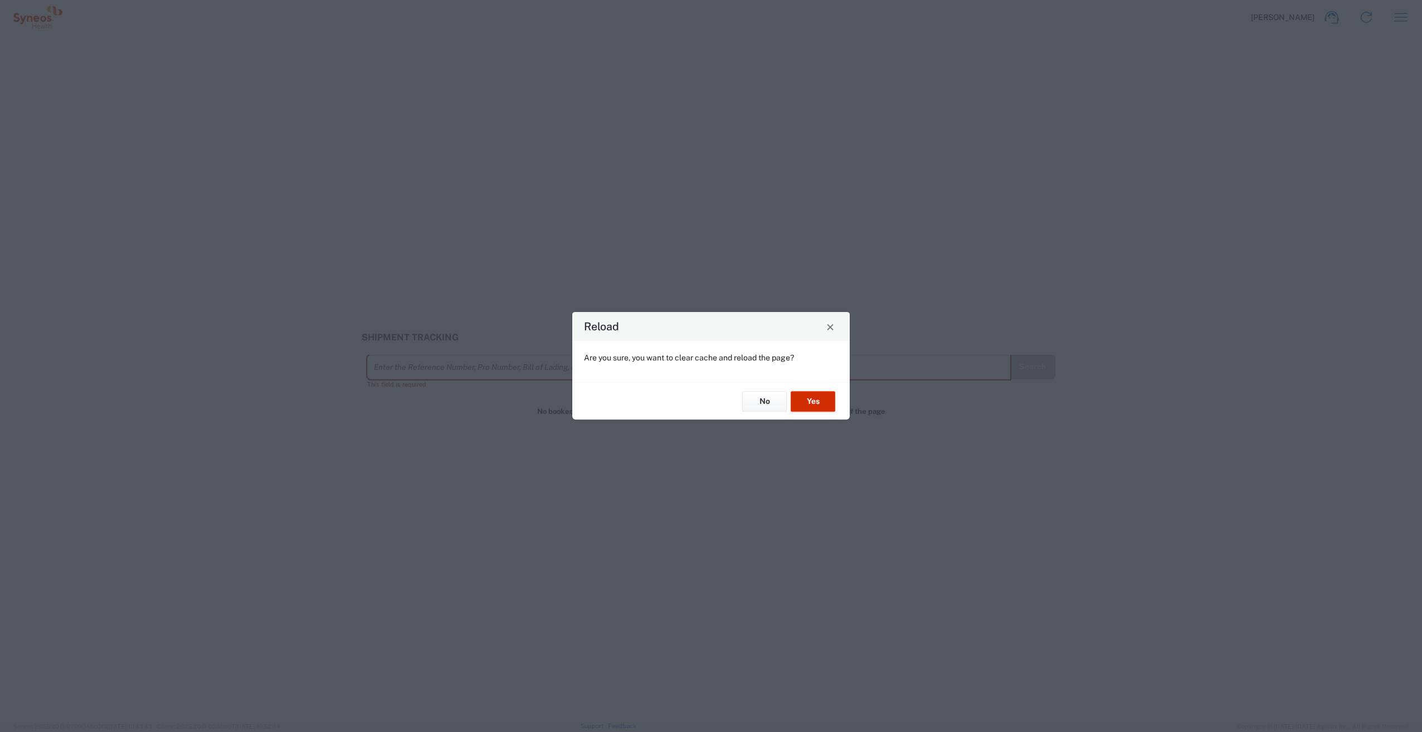
click at [810, 405] on button "Yes" at bounding box center [813, 401] width 45 height 21
